Goal: Book appointment/travel/reservation

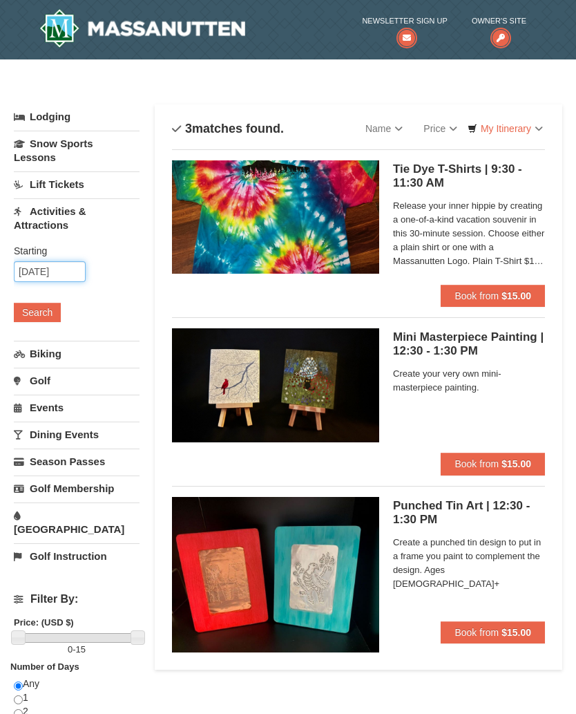
click at [55, 269] on input "[DATE]" at bounding box center [50, 271] width 72 height 21
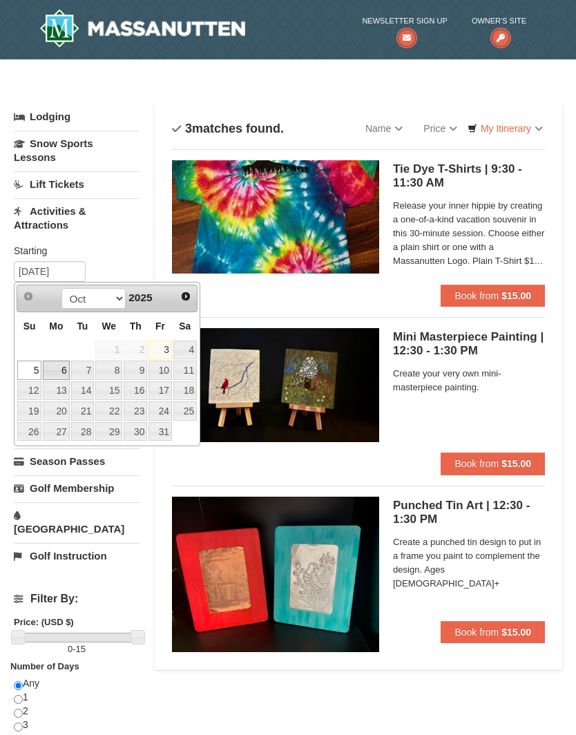
click at [59, 365] on link "6" at bounding box center [56, 370] width 26 height 19
type input "10/06/2025"
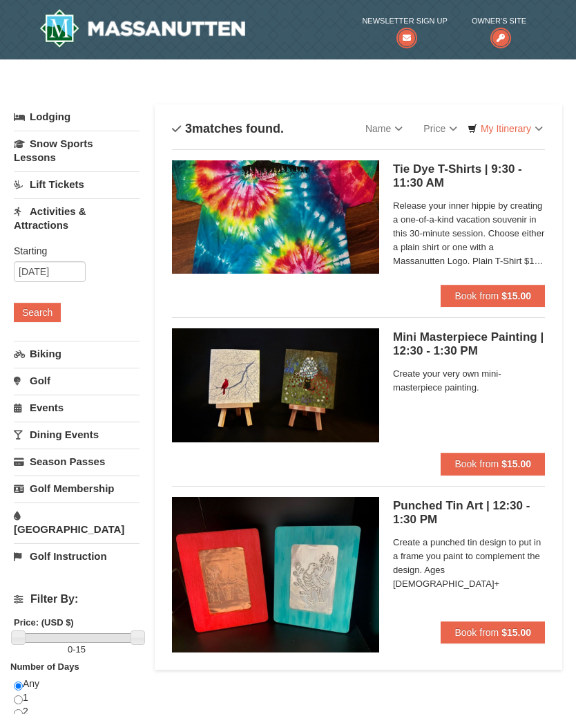
click at [43, 309] on button "Search" at bounding box center [37, 312] width 47 height 19
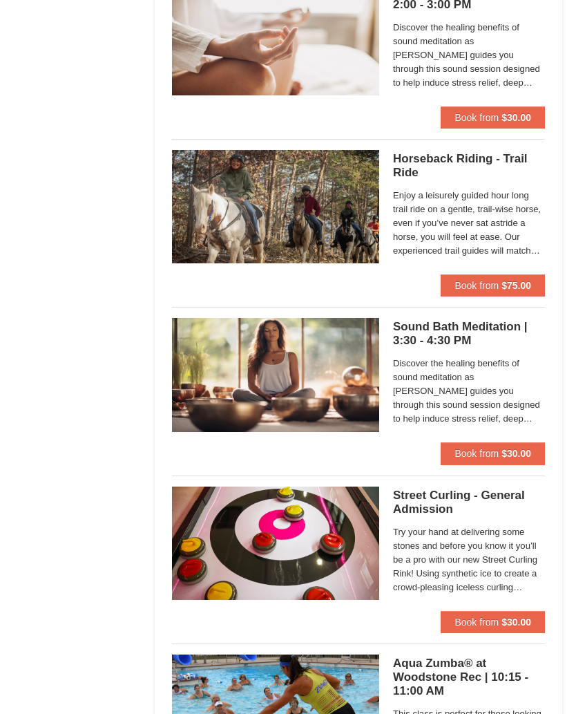
scroll to position [1198, 0]
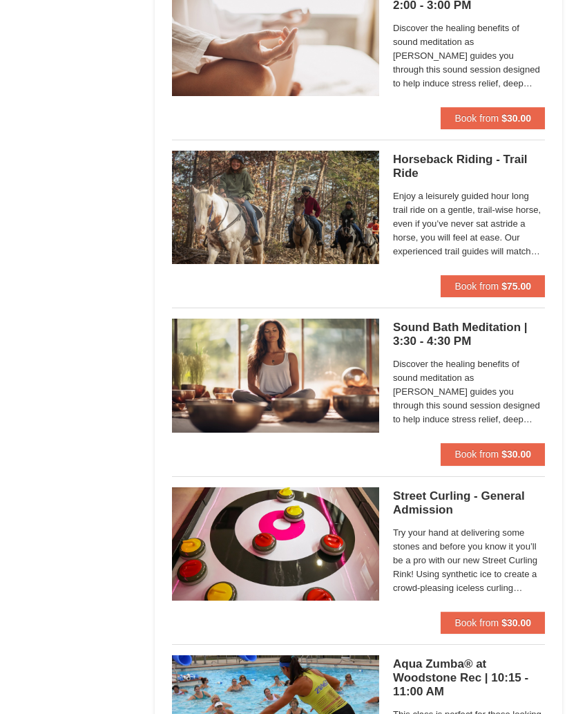
click at [447, 332] on h5 "Sound Bath Meditation | 3:30 - 4:30 PM Massanutten Select Classes" at bounding box center [469, 335] width 152 height 28
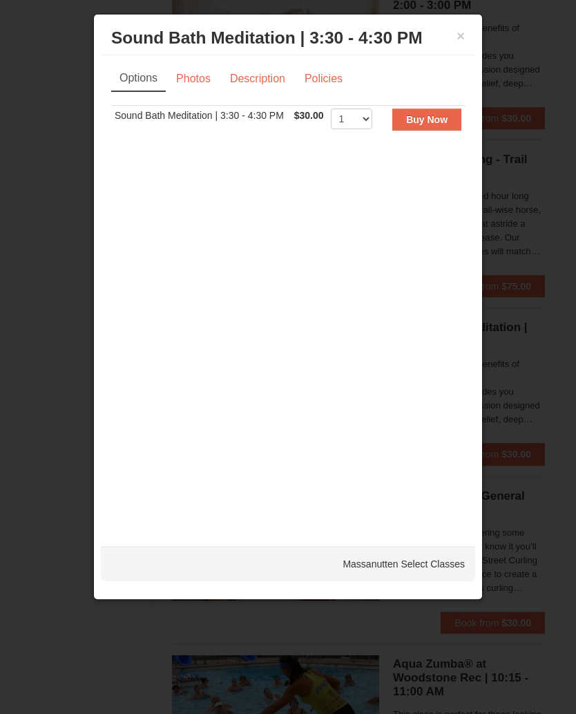
click at [467, 27] on div "× Sound Bath Meditation | 3:30 - 4:30 PM Massanutten Select Classes" at bounding box center [288, 38] width 374 height 34
click at [464, 35] on button "×" at bounding box center [461, 36] width 8 height 14
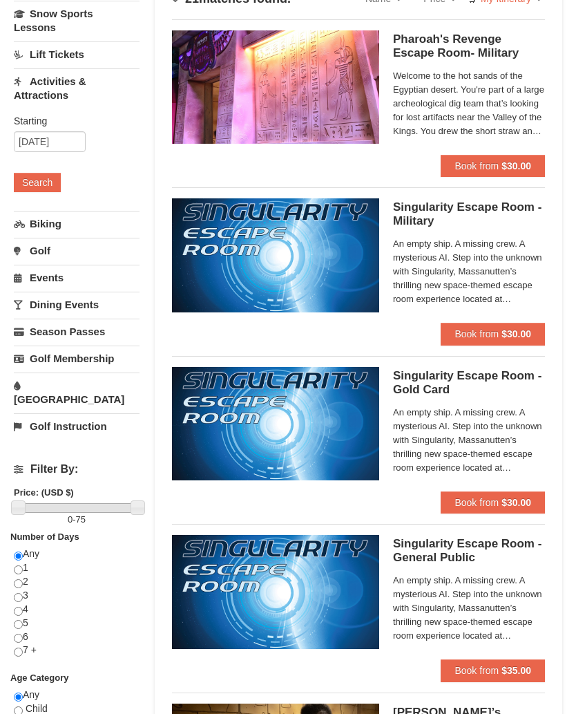
scroll to position [32, 0]
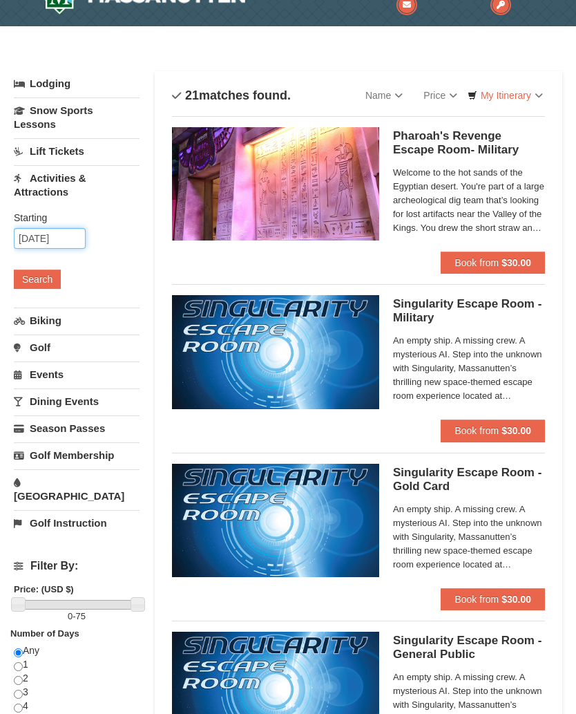
click at [46, 230] on input "[DATE]" at bounding box center [50, 239] width 72 height 21
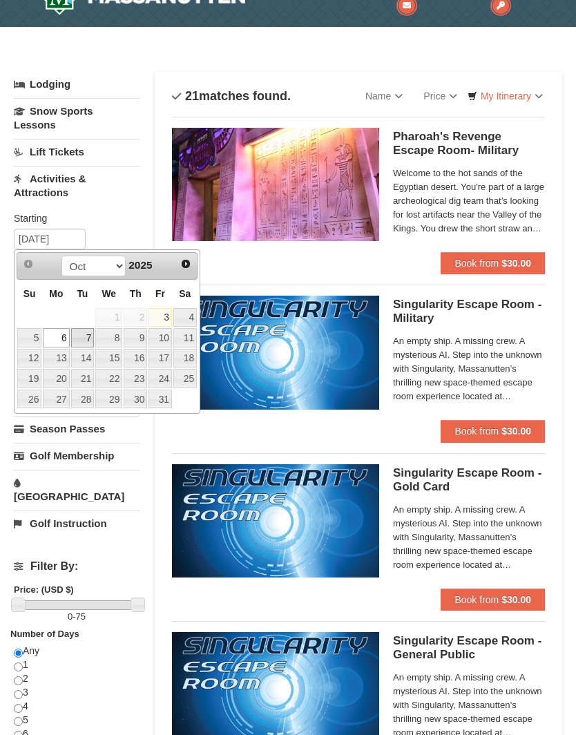
click at [81, 334] on link "7" at bounding box center [82, 337] width 23 height 19
type input "[DATE]"
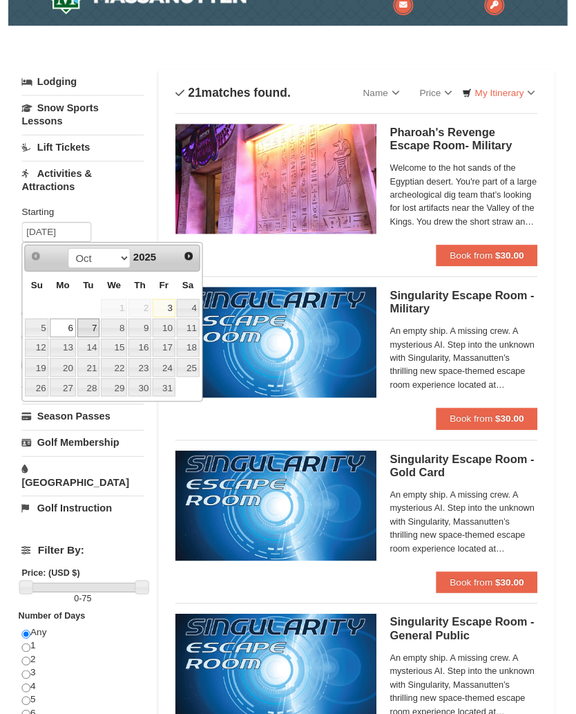
scroll to position [33, 0]
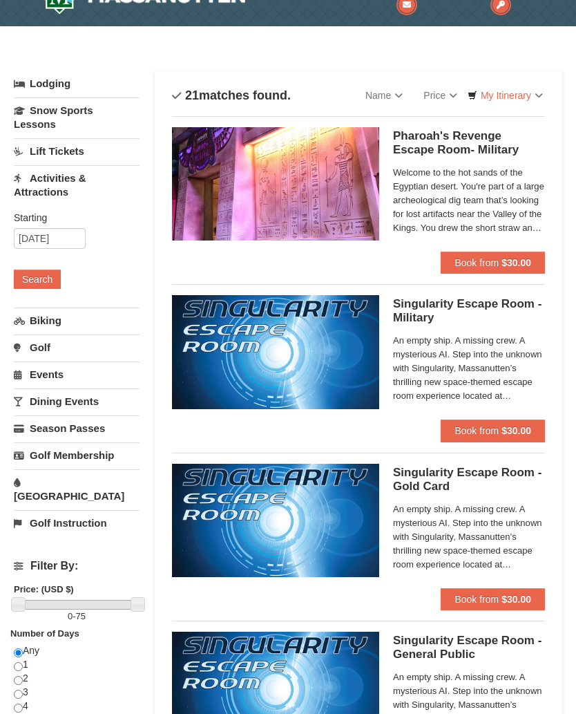
click at [35, 275] on button "Search" at bounding box center [37, 278] width 47 height 19
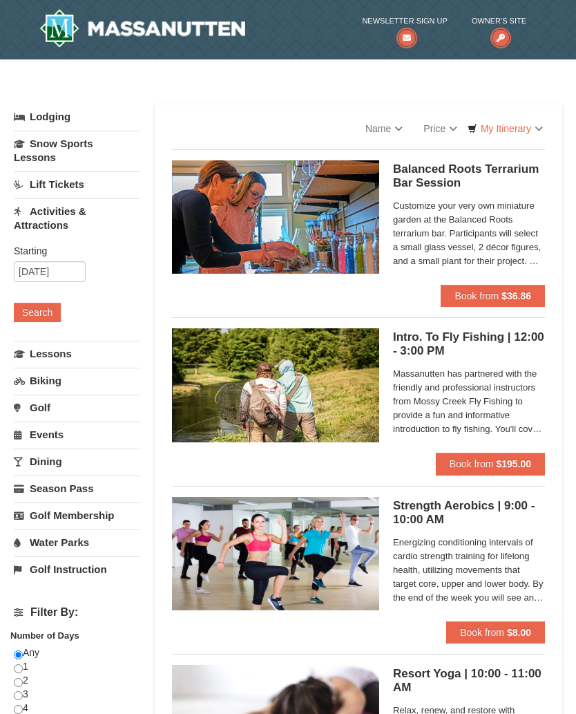
select select "10"
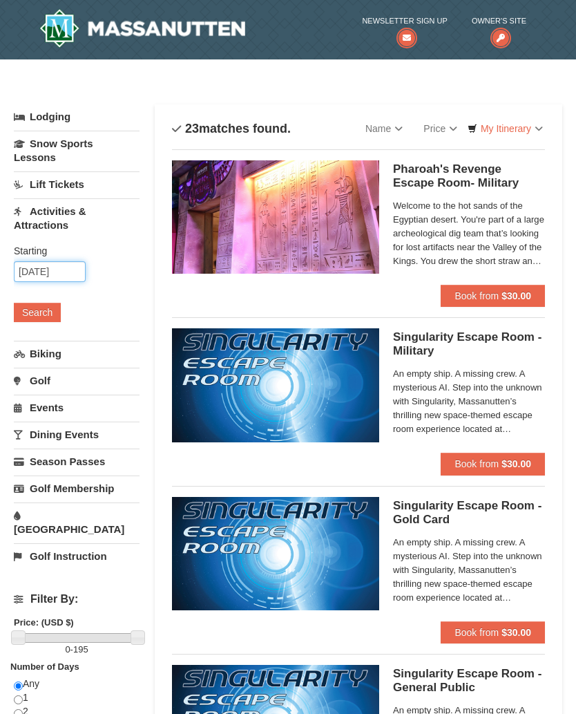
click at [40, 274] on input "[DATE]" at bounding box center [50, 271] width 72 height 21
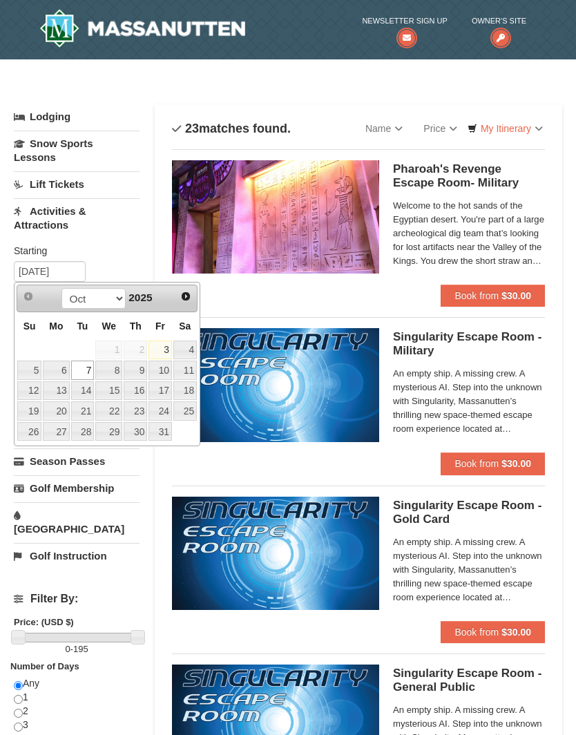
click at [109, 371] on link "8" at bounding box center [108, 370] width 27 height 19
type input "[DATE]"
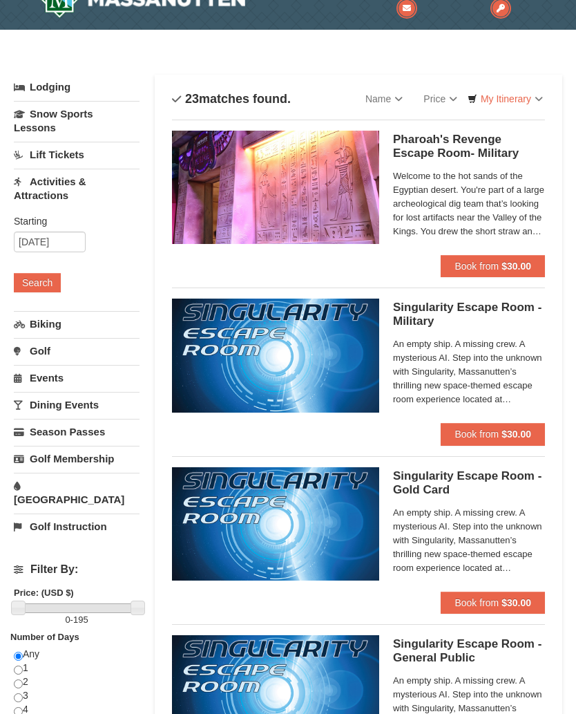
scroll to position [28, 0]
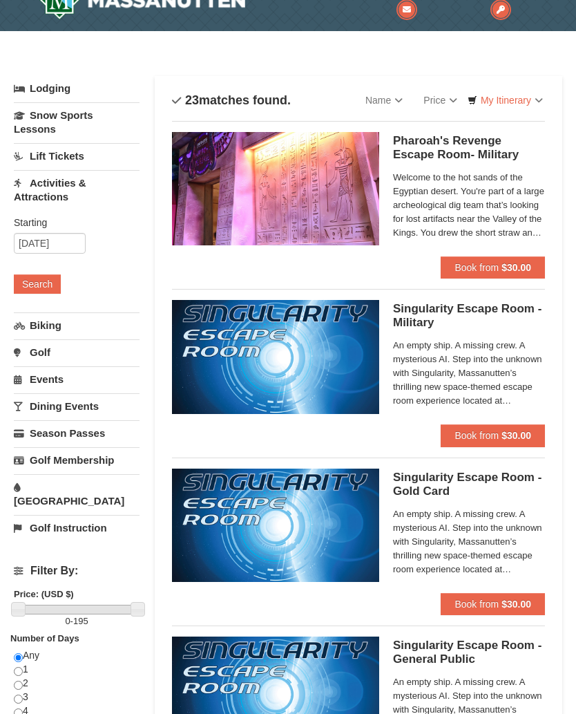
click at [44, 283] on button "Search" at bounding box center [37, 283] width 47 height 19
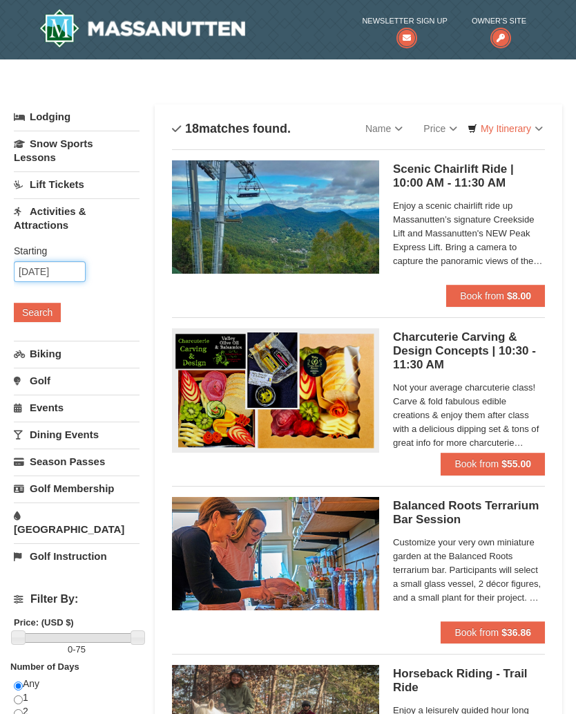
click at [48, 275] on input "[DATE]" at bounding box center [50, 271] width 72 height 21
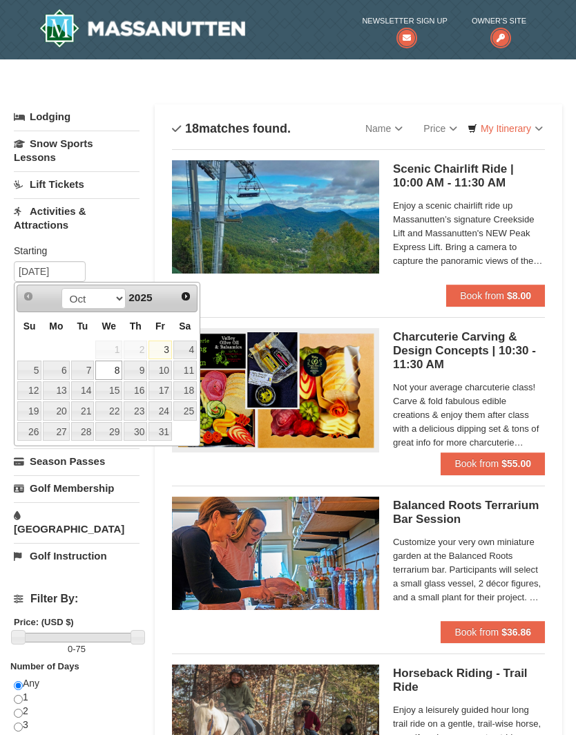
click at [142, 373] on link "9" at bounding box center [135, 370] width 23 height 19
type input "10/09/2025"
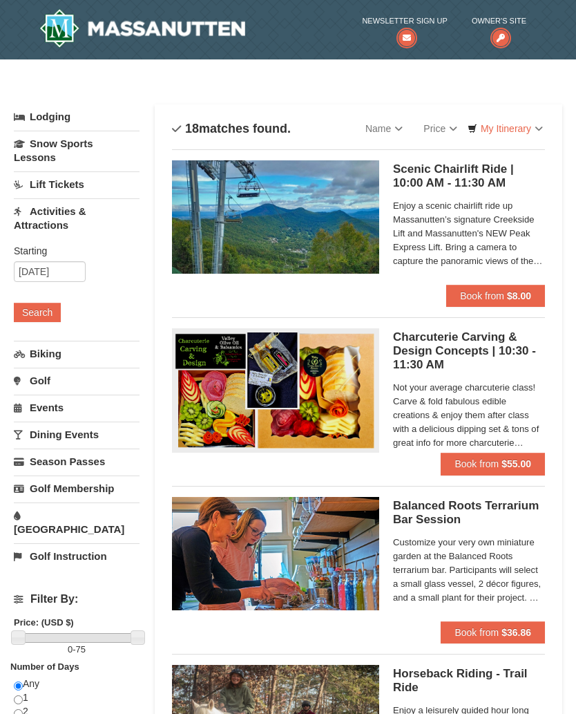
click at [46, 318] on button "Search" at bounding box center [37, 312] width 47 height 19
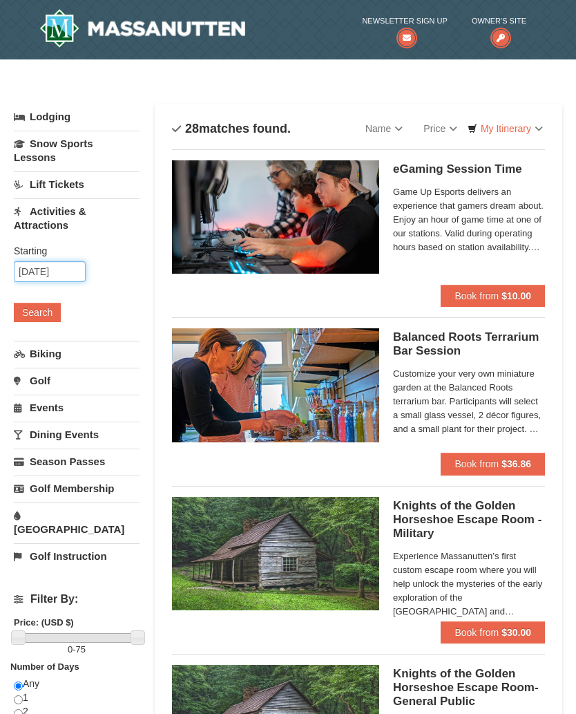
click at [51, 275] on input "10/09/2025" at bounding box center [50, 271] width 72 height 21
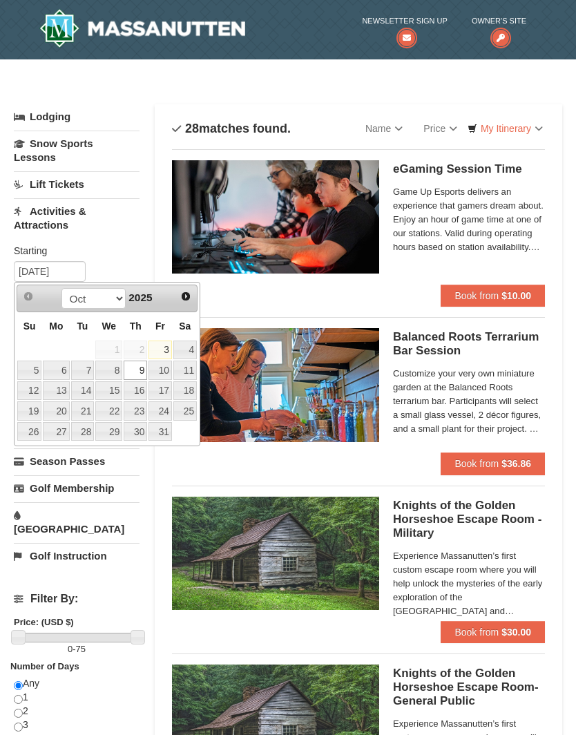
click at [168, 365] on link "10" at bounding box center [160, 370] width 23 height 19
type input "[DATE]"
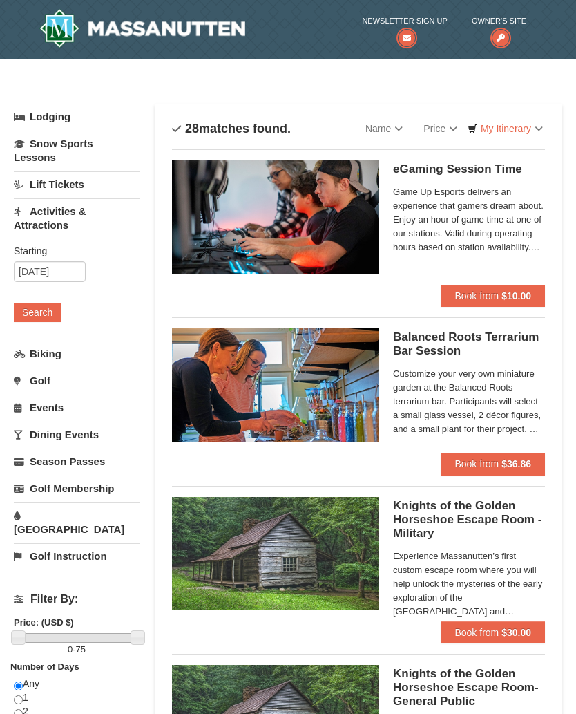
click at [45, 310] on button "Search" at bounding box center [37, 312] width 47 height 19
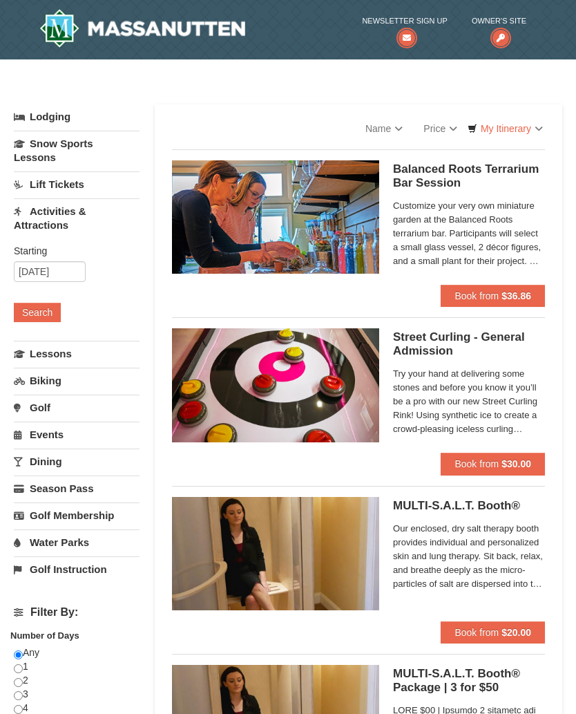
select select "10"
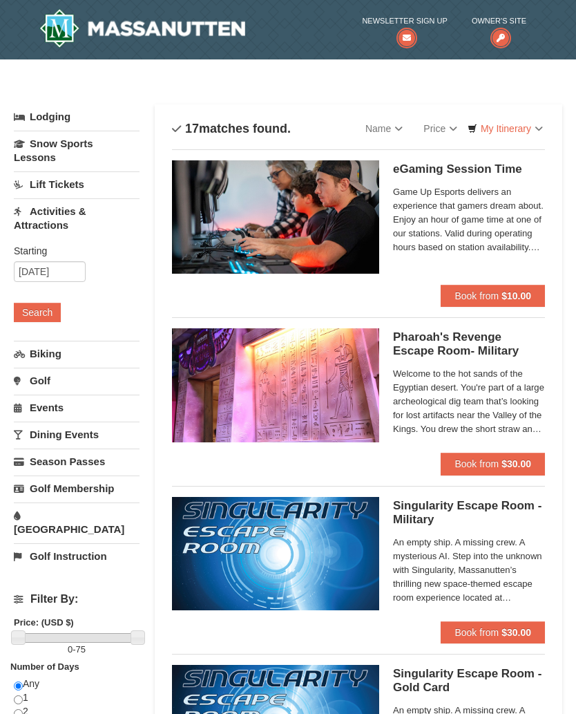
click at [39, 380] on link "Golf" at bounding box center [77, 381] width 126 height 26
click at [37, 352] on div "Starting Please format dates MM/DD/YYYY Please format dates MM/DD/YYYY [DATE] S…" at bounding box center [77, 343] width 126 height 102
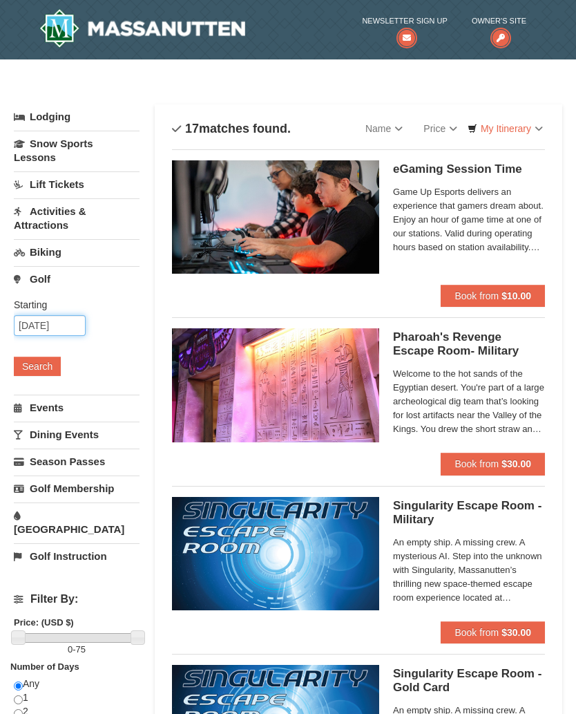
click at [37, 321] on input "[DATE]" at bounding box center [50, 325] width 72 height 21
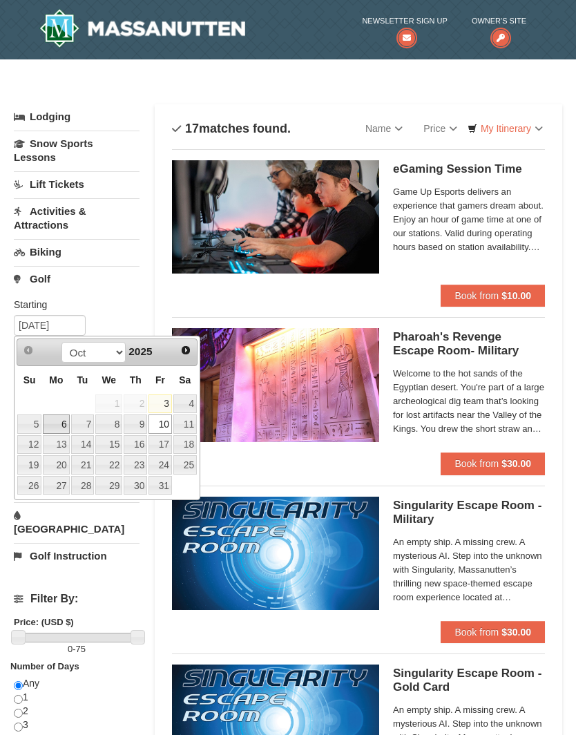
click at [59, 423] on link "6" at bounding box center [56, 423] width 26 height 19
type input "10/06/2025"
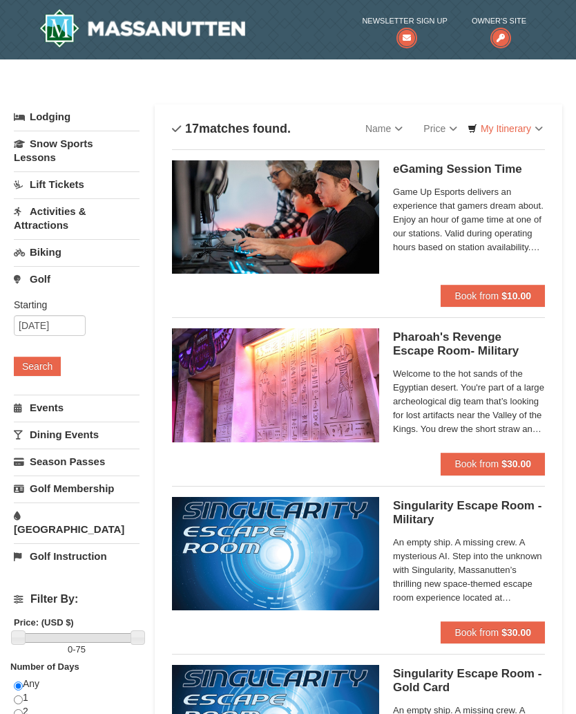
click at [39, 360] on button "Search" at bounding box center [37, 365] width 47 height 19
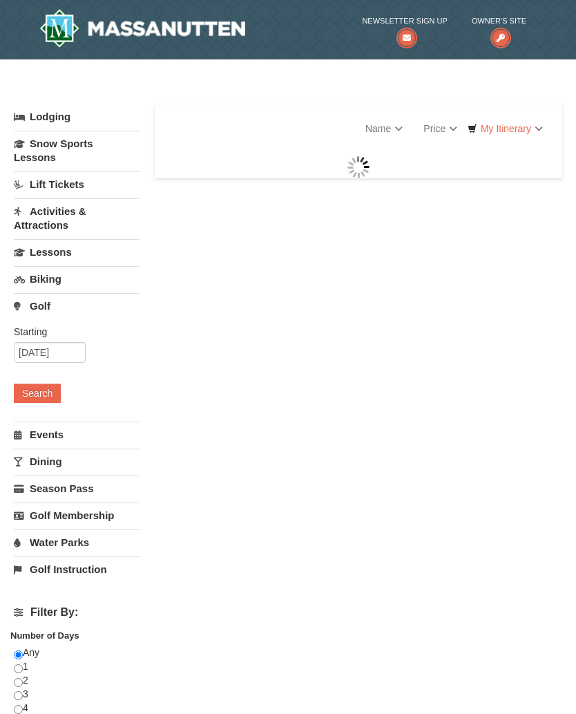
select select "10"
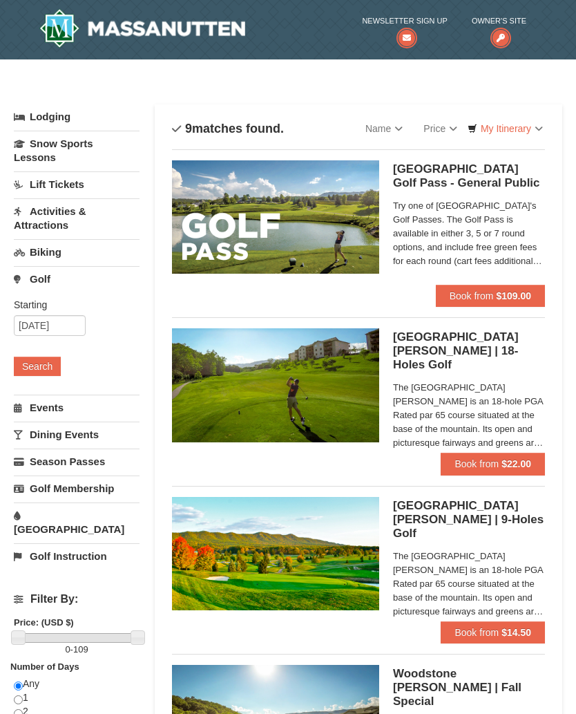
click at [55, 435] on link "Dining Events" at bounding box center [77, 434] width 126 height 26
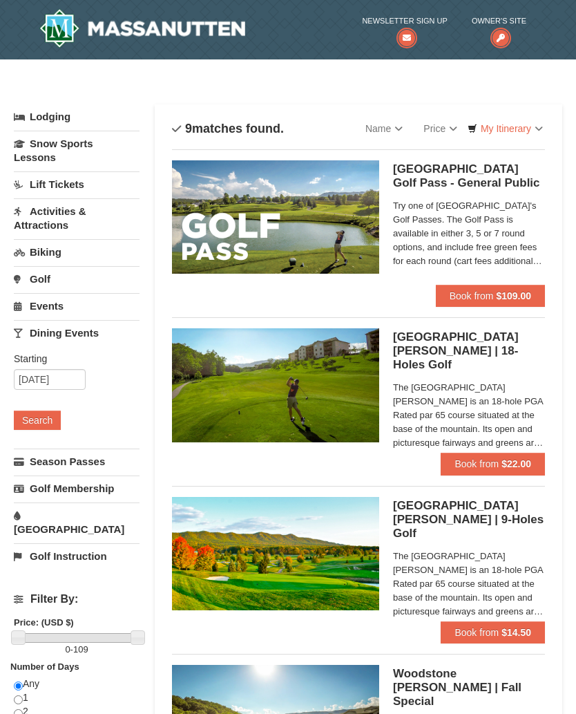
click at [44, 413] on button "Search" at bounding box center [37, 419] width 47 height 19
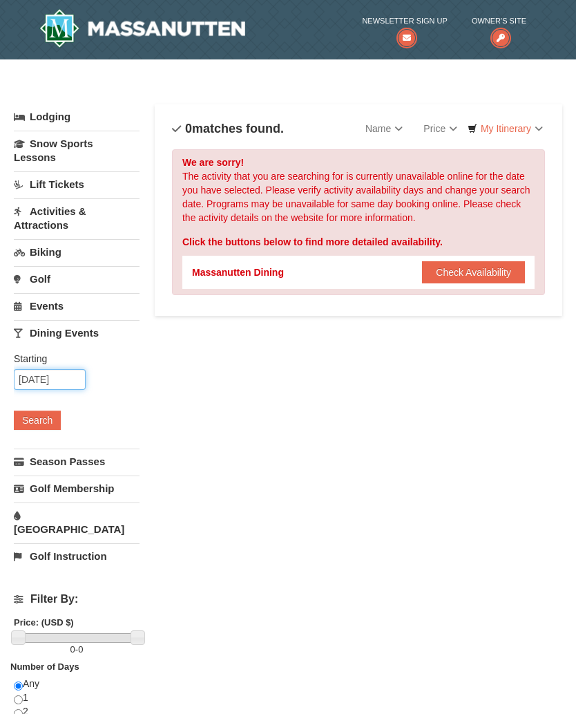
click at [55, 388] on input "[DATE]" at bounding box center [50, 379] width 72 height 21
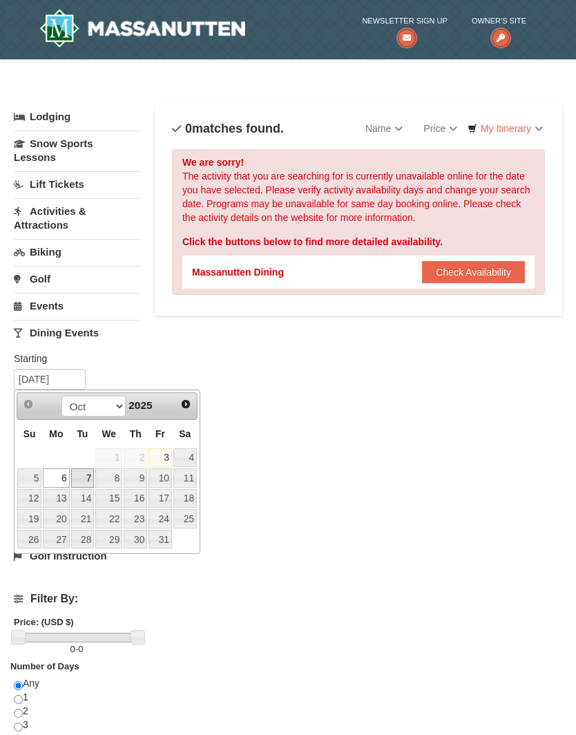
click at [82, 475] on link "7" at bounding box center [82, 477] width 23 height 19
type input "10/07/2025"
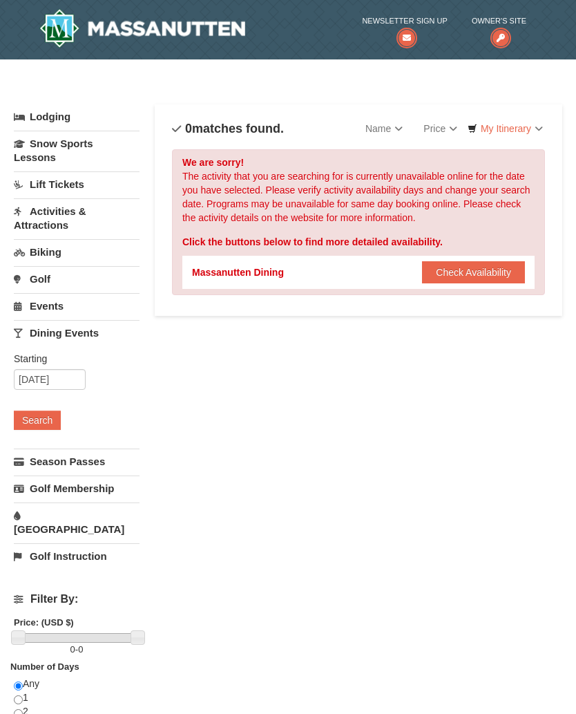
click at [31, 422] on button "Search" at bounding box center [37, 419] width 47 height 19
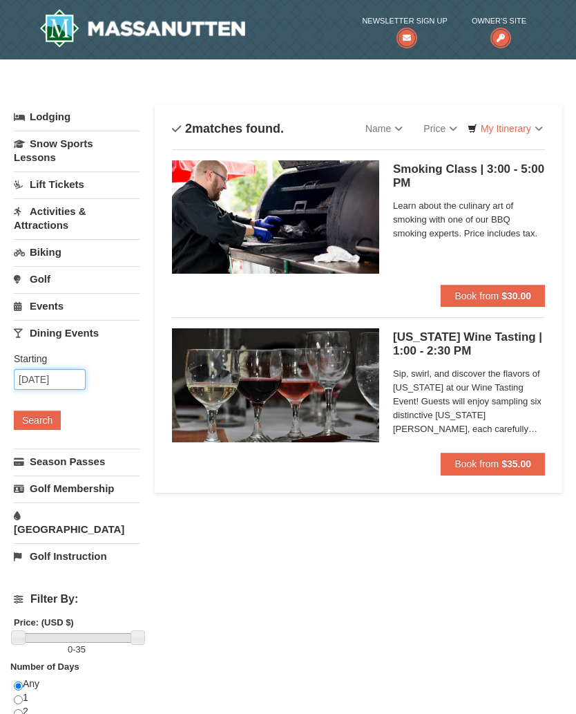
click at [48, 383] on input "10/07/2025" at bounding box center [50, 379] width 72 height 21
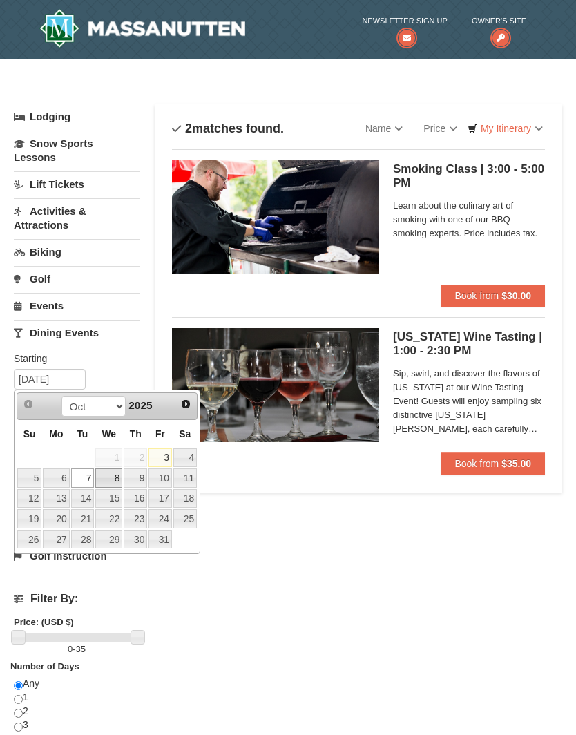
click at [109, 479] on link "8" at bounding box center [108, 477] width 27 height 19
type input "[DATE]"
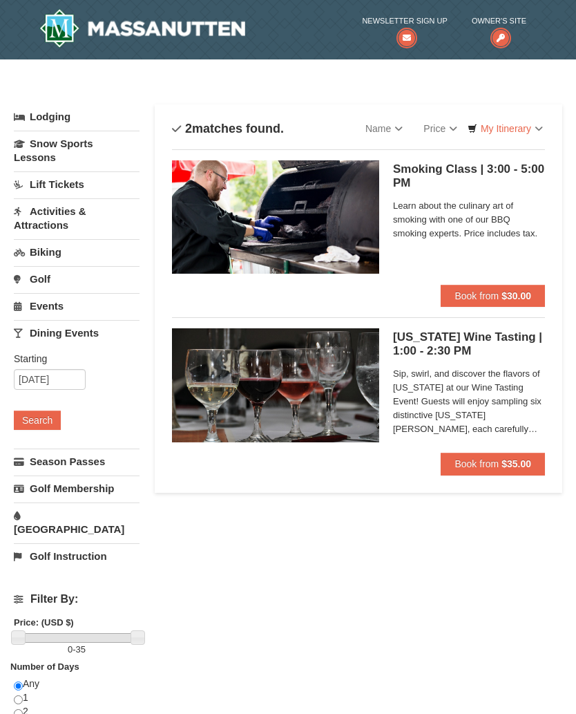
click at [47, 420] on button "Search" at bounding box center [37, 419] width 47 height 19
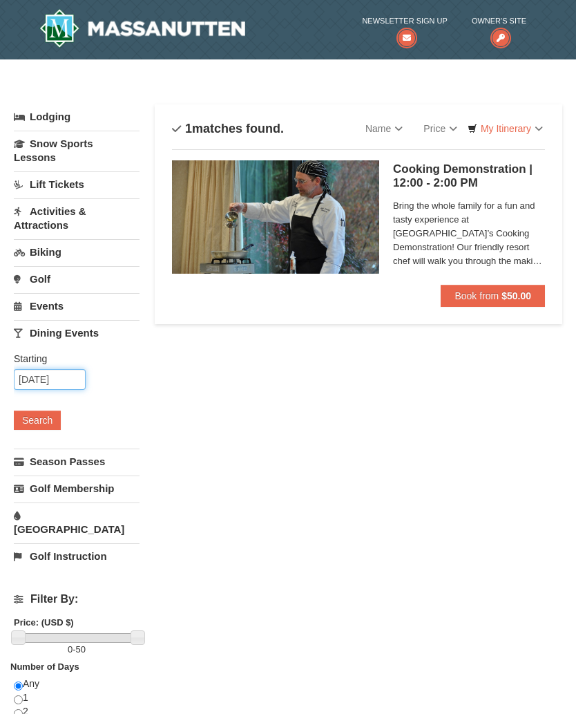
click at [47, 381] on input "[DATE]" at bounding box center [50, 379] width 72 height 21
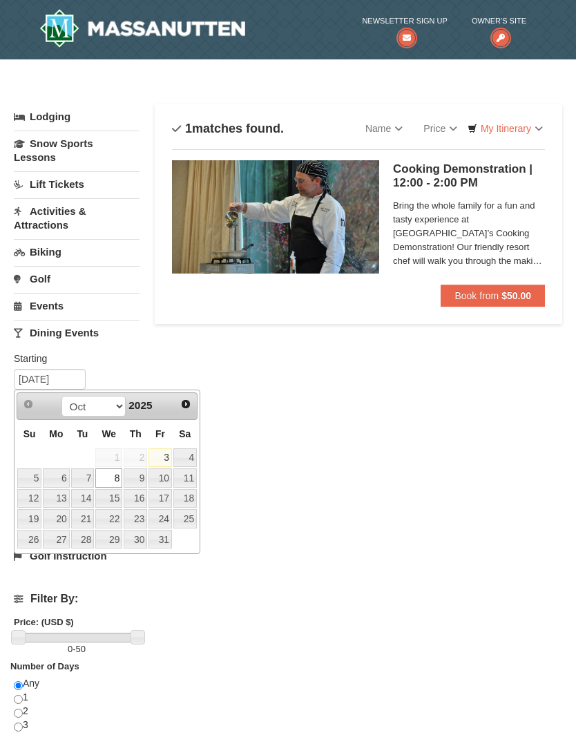
click at [138, 481] on link "9" at bounding box center [135, 477] width 23 height 19
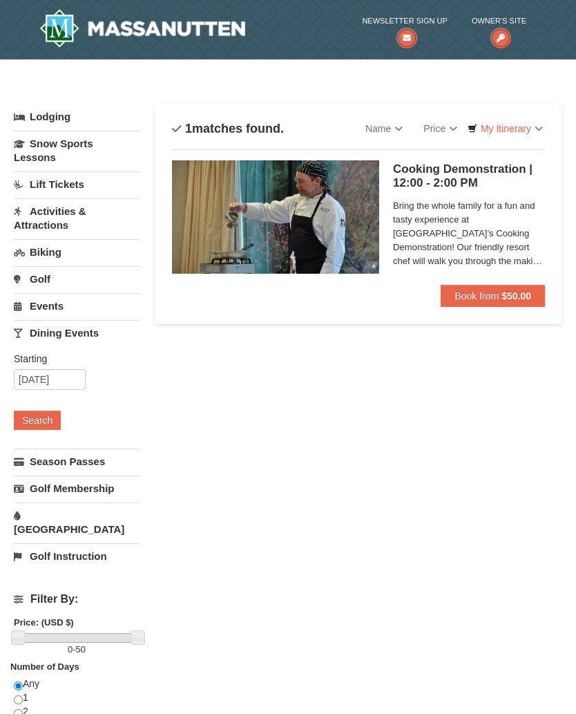
click at [39, 408] on div "Starting Please format dates MM/DD/YYYY Please format dates MM/DD/YYYY [DATE] S…" at bounding box center [77, 396] width 126 height 102
click at [44, 378] on input "[DATE]" at bounding box center [50, 379] width 72 height 21
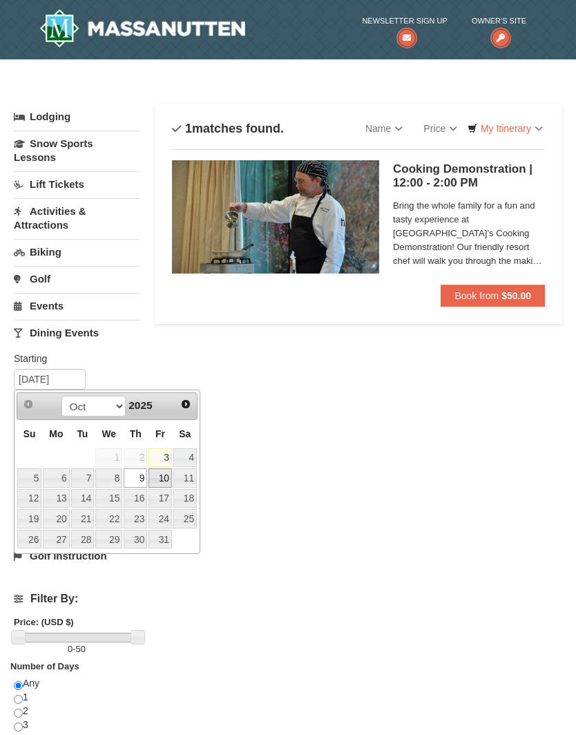
click at [158, 476] on link "10" at bounding box center [160, 477] width 23 height 19
type input "[DATE]"
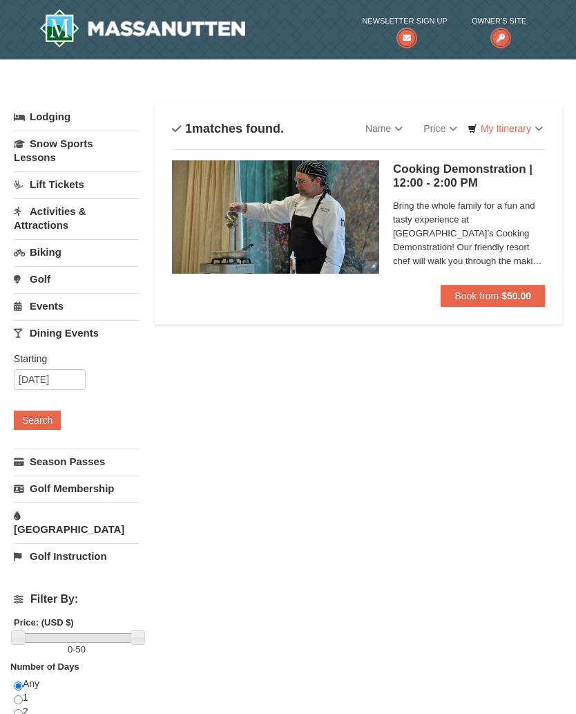
click at [44, 421] on button "Search" at bounding box center [37, 419] width 47 height 19
